Goal: Information Seeking & Learning: Learn about a topic

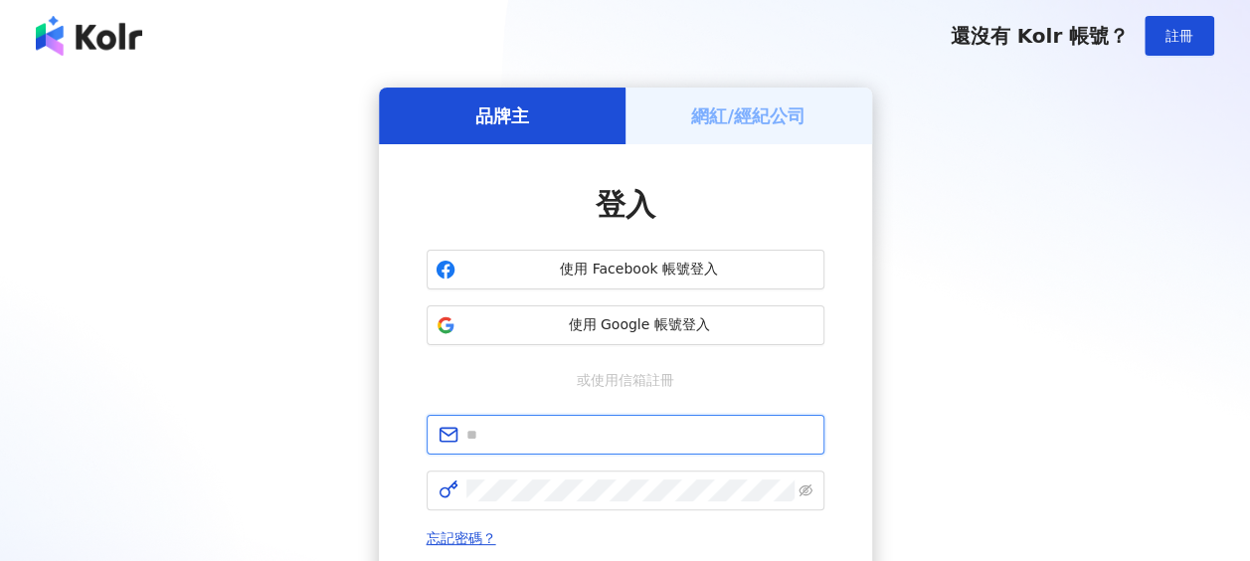
click at [643, 433] on input "text" at bounding box center [639, 435] width 346 height 22
type input "**********"
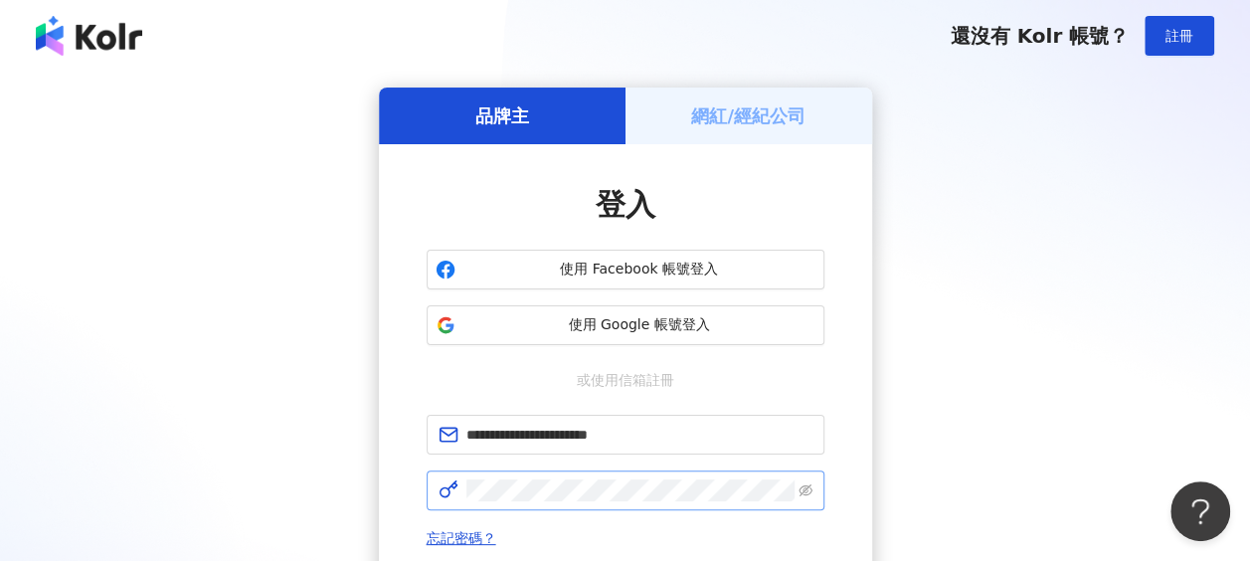
click at [524, 472] on span at bounding box center [626, 490] width 398 height 40
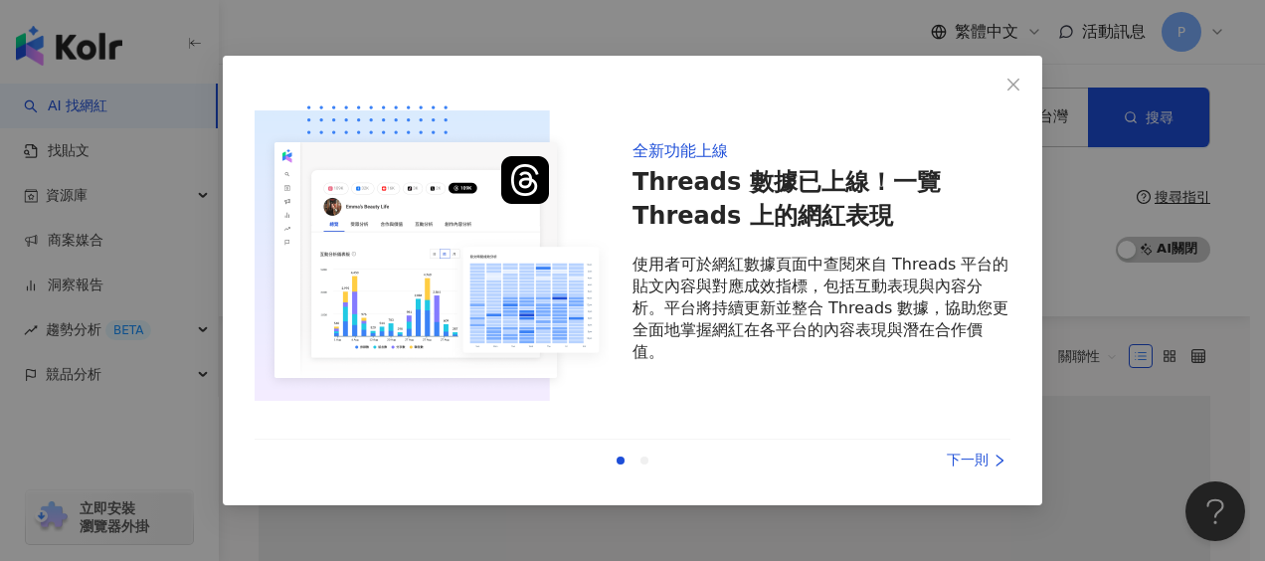
click at [981, 454] on div "下一則" at bounding box center [935, 461] width 149 height 22
click at [979, 458] on div "下一則" at bounding box center [935, 461] width 149 height 22
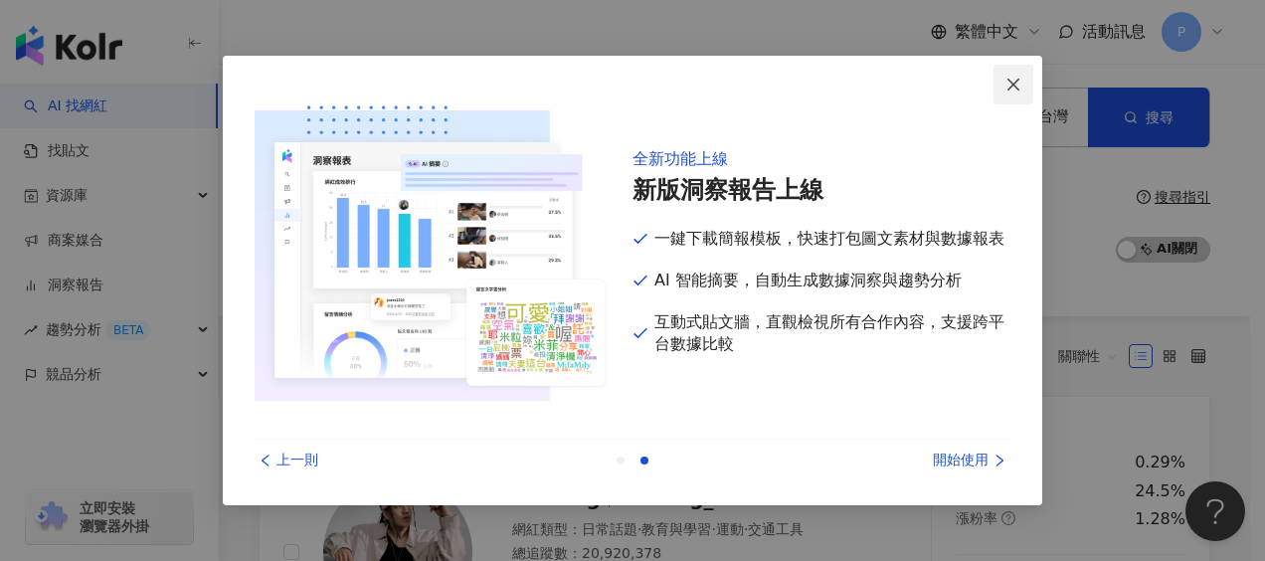
click at [1014, 84] on div "不分平台 台灣 搜尋 您可能感興趣： 中秋 中秋佳節 月圓圓 美容柚香澡 月餅 類型 性別 追蹤數 互動率 觀看率 合作費用預估 更多篩選 搜尋指引 AI 開…" at bounding box center [734, 190] width 1031 height 253
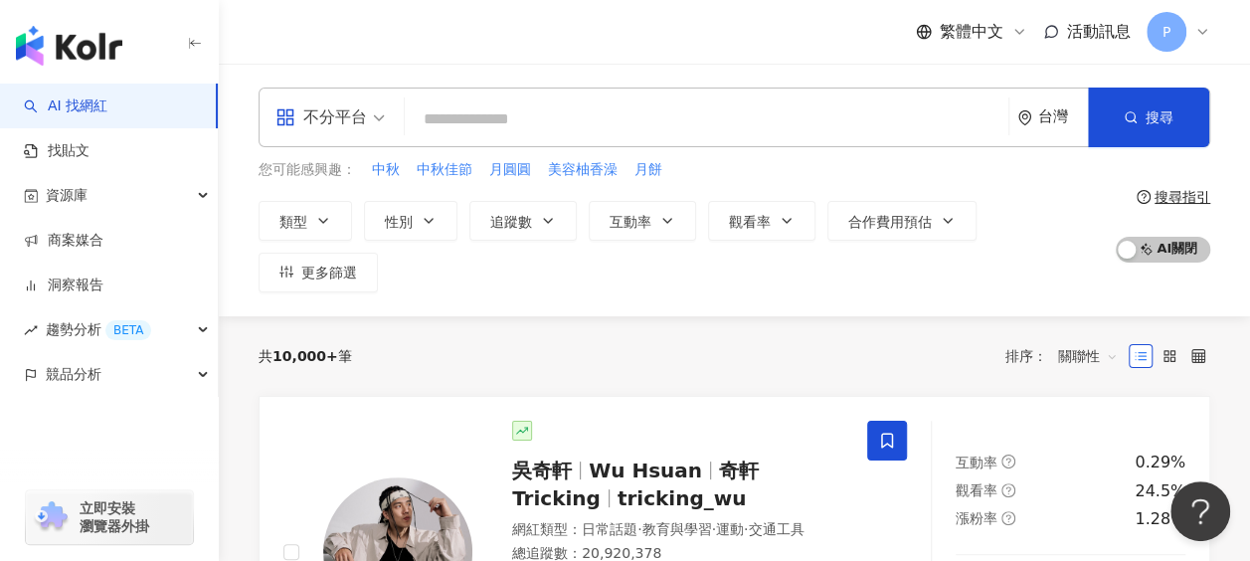
click at [656, 127] on input "search" at bounding box center [707, 119] width 588 height 38
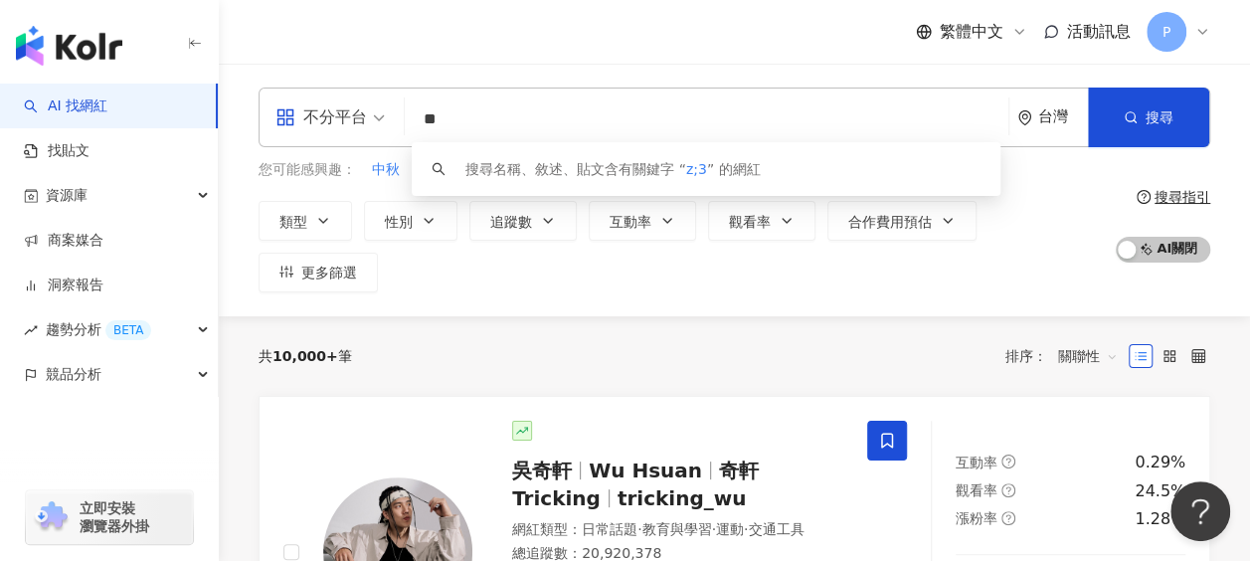
type input "*"
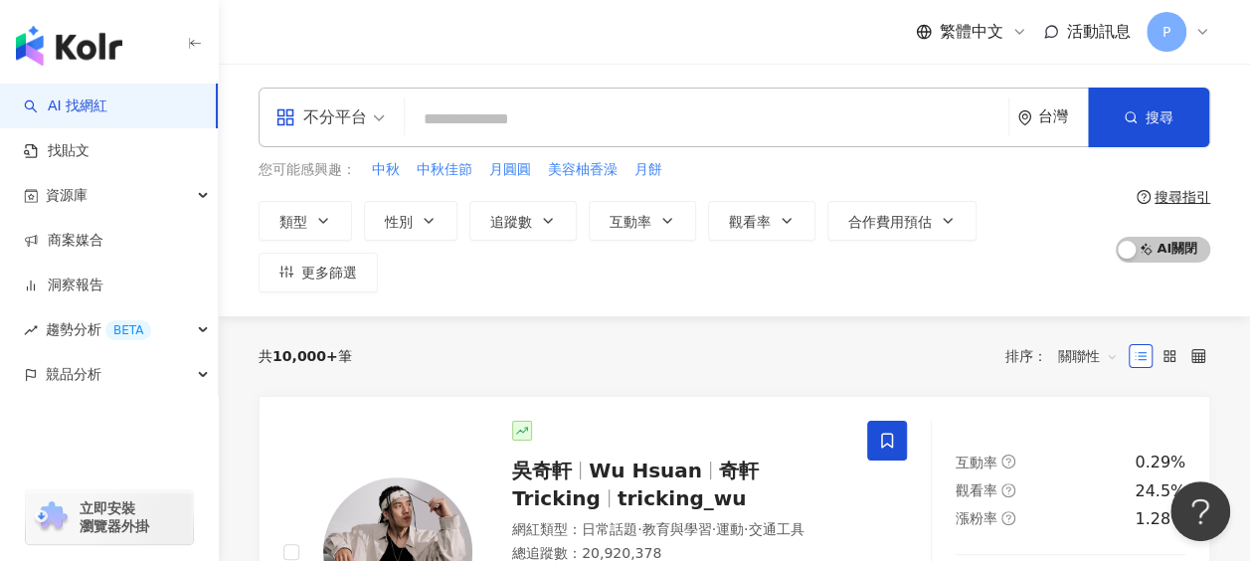
click at [484, 125] on input "search" at bounding box center [707, 119] width 588 height 38
paste input "***"
type input "***"
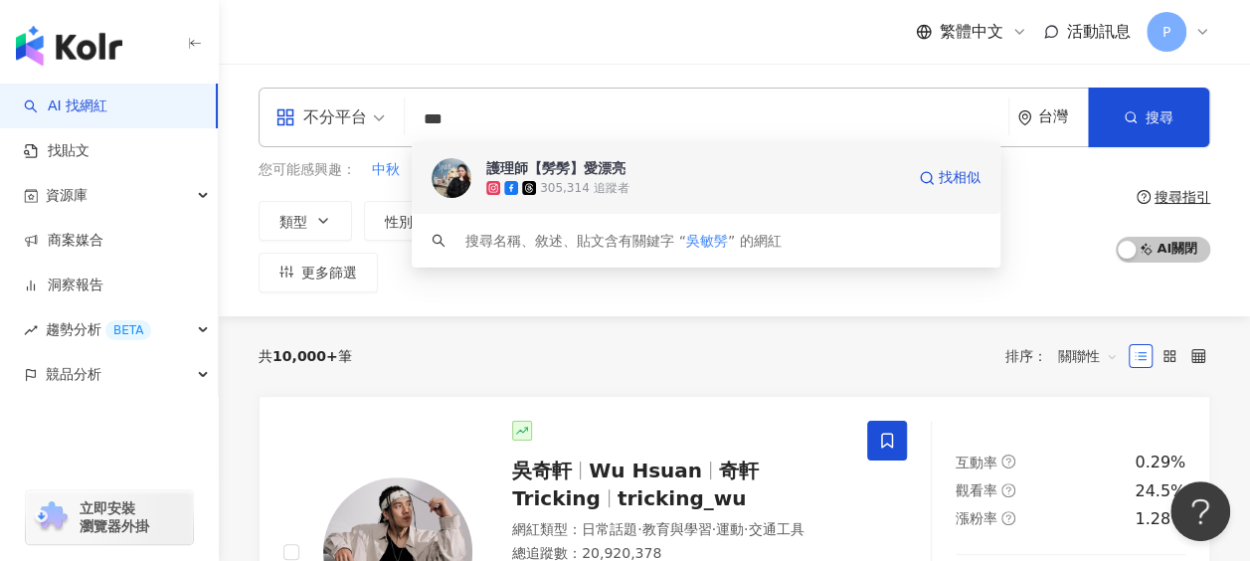
click at [591, 168] on div "護理師【髣髣】愛漂亮" at bounding box center [555, 168] width 139 height 20
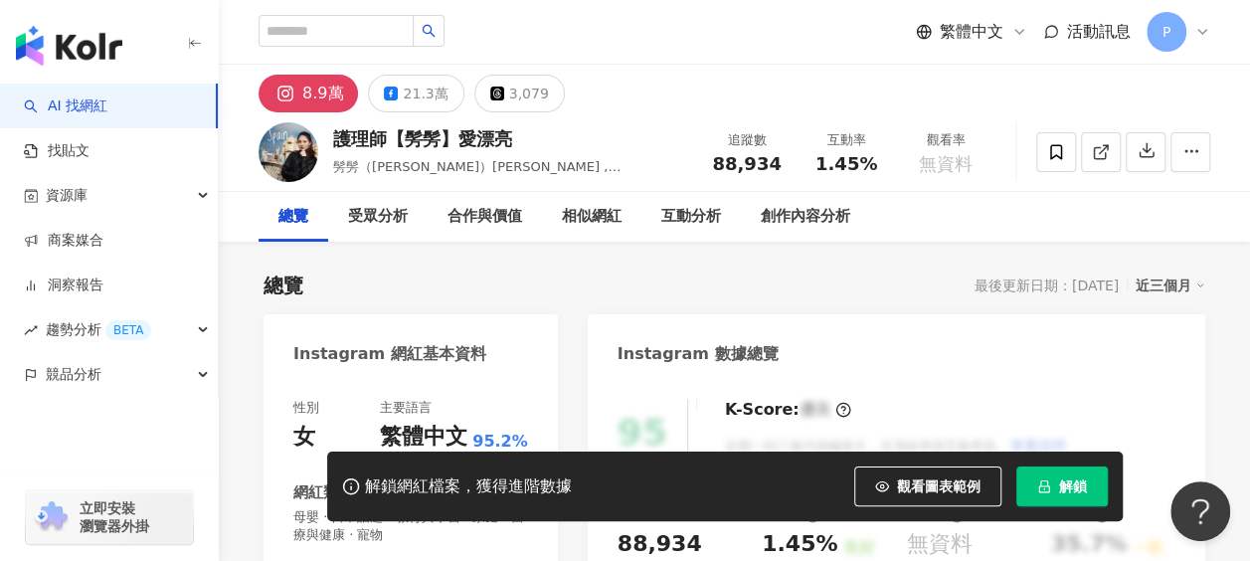
click at [1070, 490] on span "解鎖" at bounding box center [1073, 486] width 28 height 16
click at [1047, 479] on span "button" at bounding box center [1044, 486] width 14 height 14
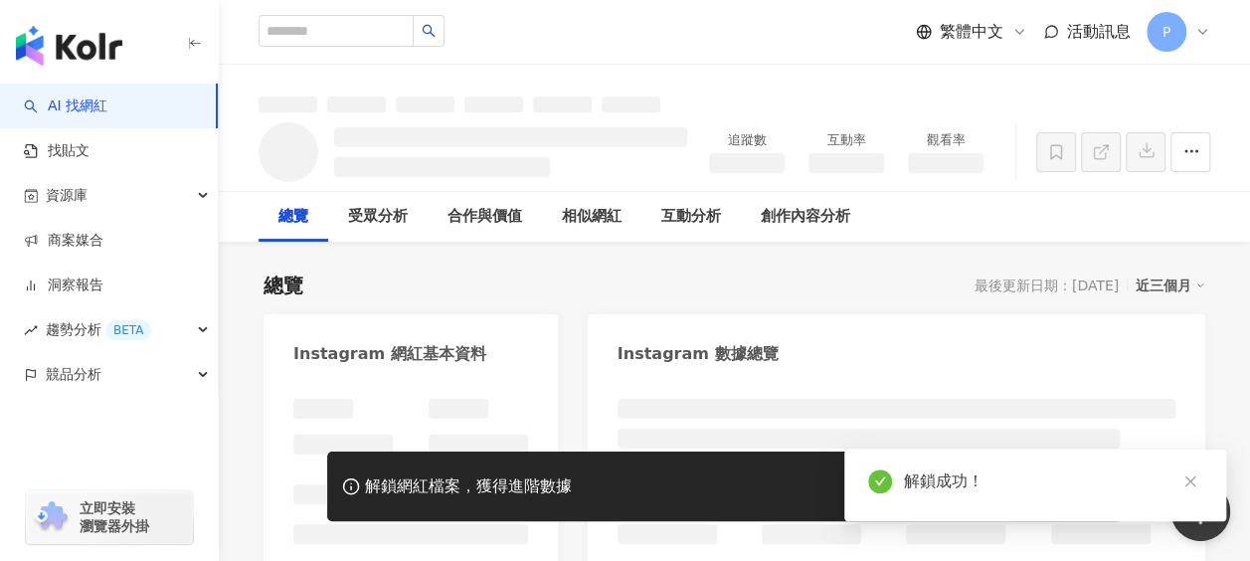
drag, startPoint x: 347, startPoint y: 95, endPoint x: 233, endPoint y: 267, distance: 205.8
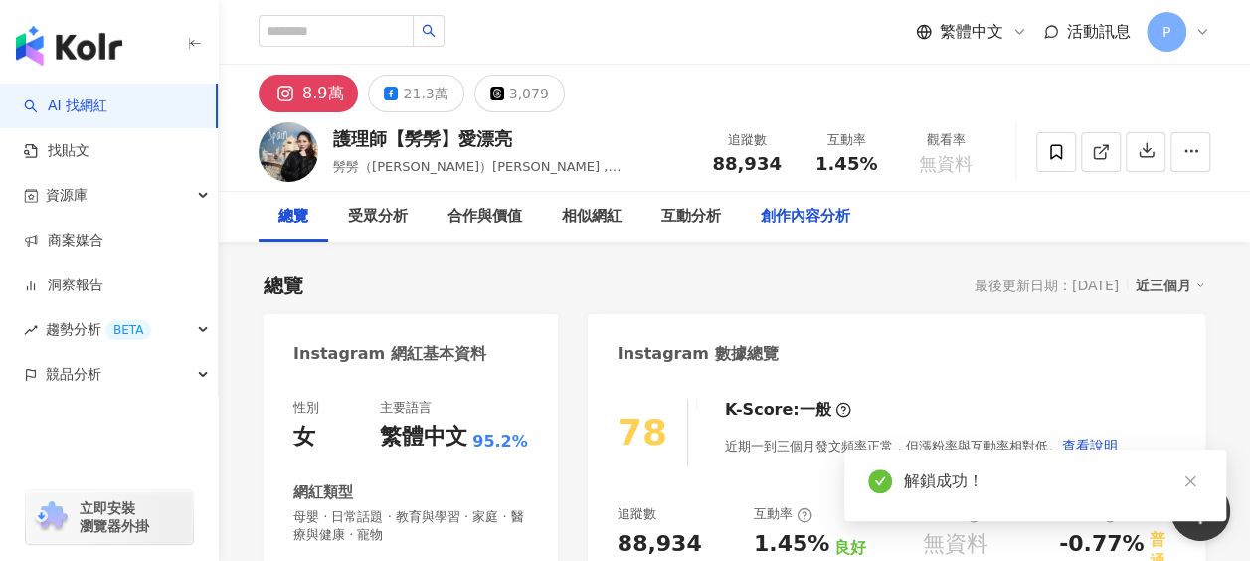
drag, startPoint x: 233, startPoint y: 267, endPoint x: 781, endPoint y: 229, distance: 549.3
click at [288, 81] on button "8.9萬" at bounding box center [308, 94] width 99 height 38
click at [296, 89] on icon at bounding box center [286, 94] width 24 height 24
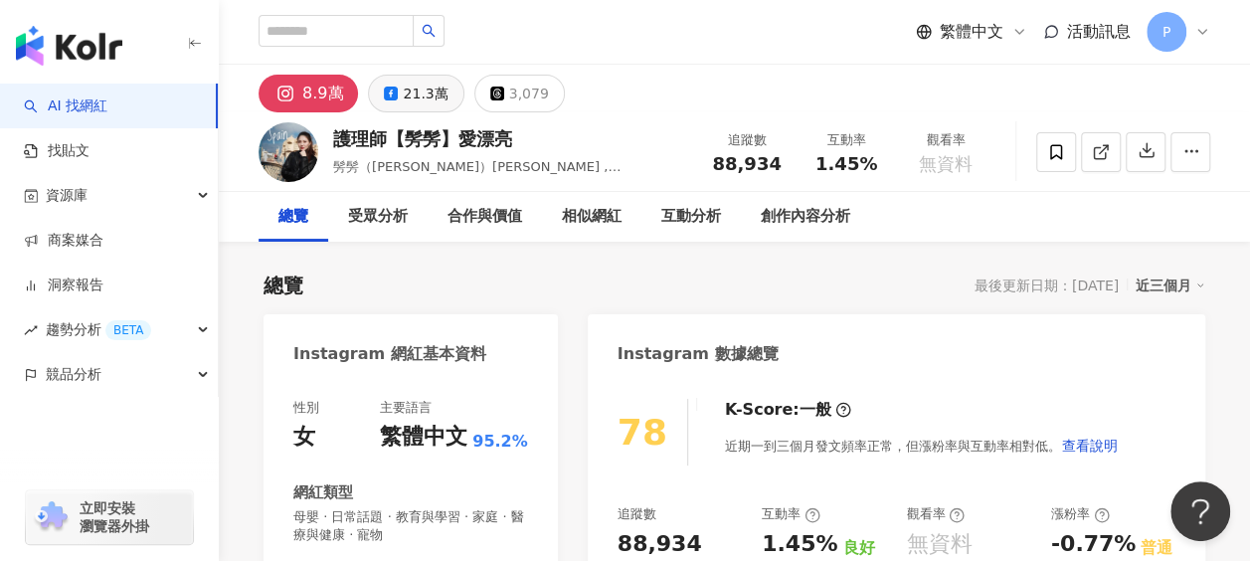
click at [420, 103] on div "21.3萬" at bounding box center [425, 94] width 45 height 28
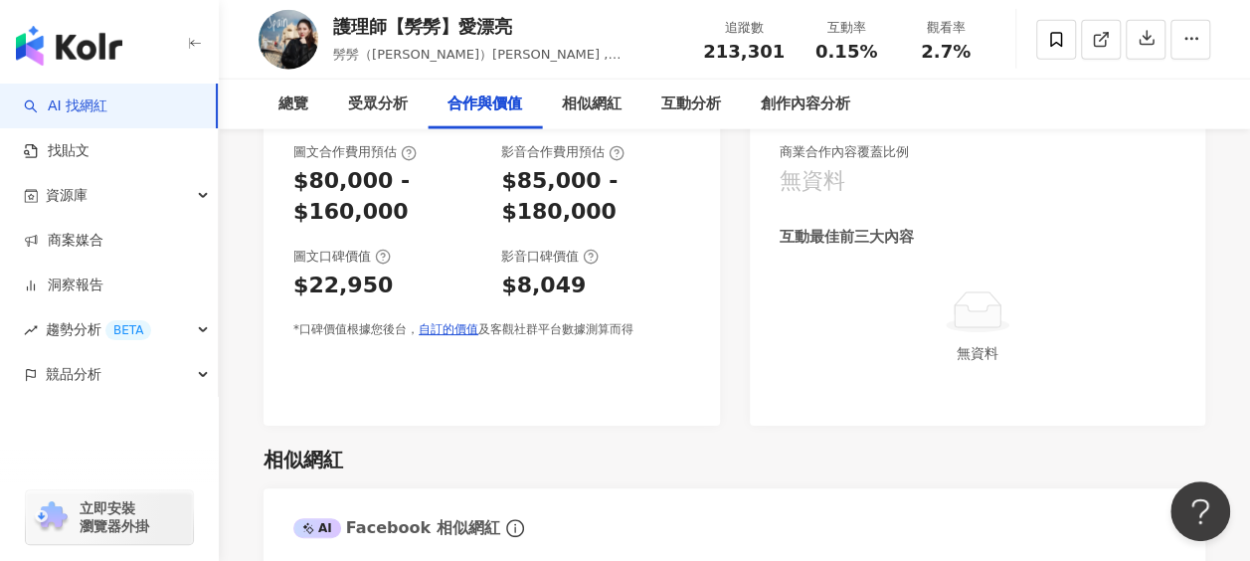
scroll to position [2288, 0]
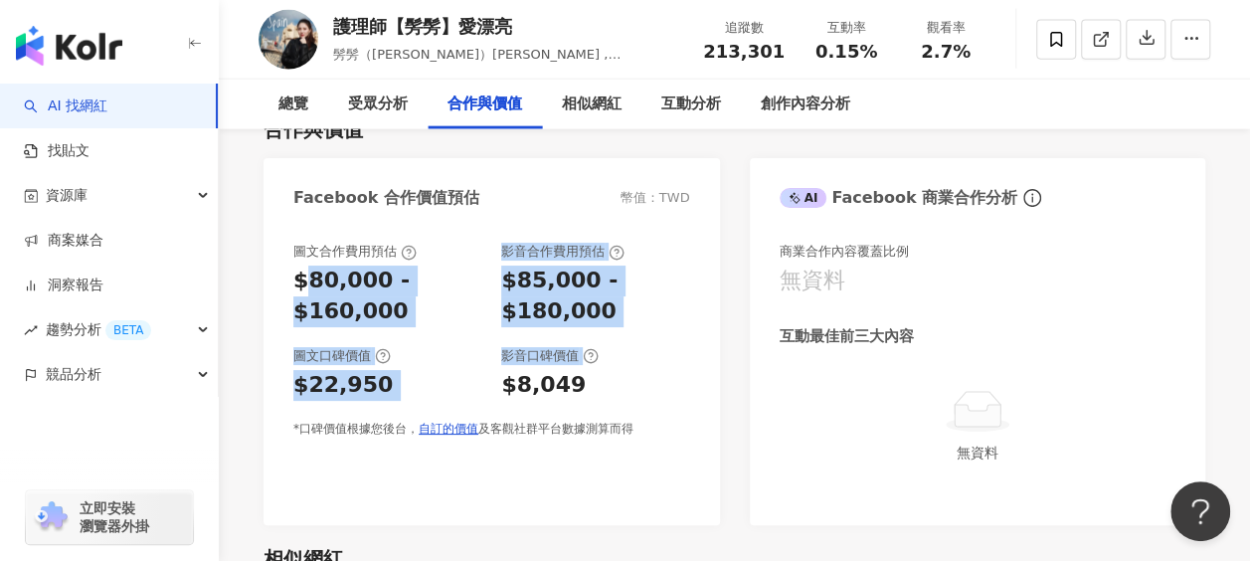
drag, startPoint x: 303, startPoint y: 273, endPoint x: 637, endPoint y: 337, distance: 339.4
click at [637, 337] on div "圖文合作費用預估 $80,000 - $160,000 影音合作費用預估 $85,000 - $180,000 圖文口碑價值 $22,950 影音口碑價值 $…" at bounding box center [491, 340] width 397 height 195
drag, startPoint x: 637, startPoint y: 337, endPoint x: 573, endPoint y: 393, distance: 84.6
click at [576, 397] on div "圖文合作費用預估 $80,000 - $160,000 影音合作費用預估 $85,000 - $180,000 圖文口碑價值 $22,950 影音口碑價值 $…" at bounding box center [491, 340] width 397 height 195
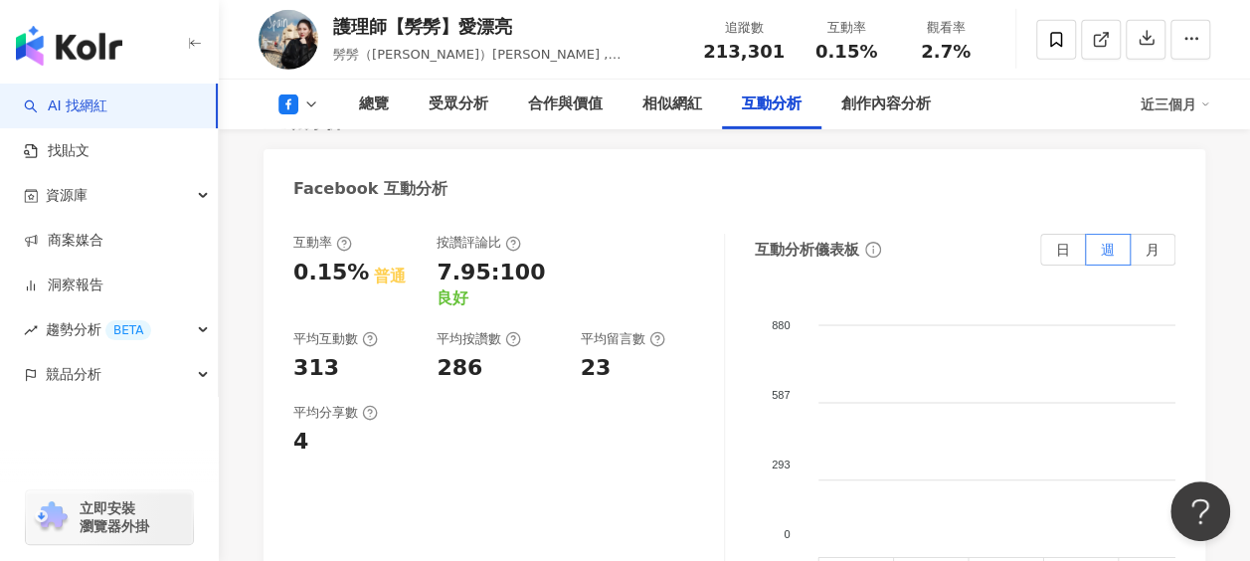
scroll to position [3083, 0]
